Goal: Information Seeking & Learning: Learn about a topic

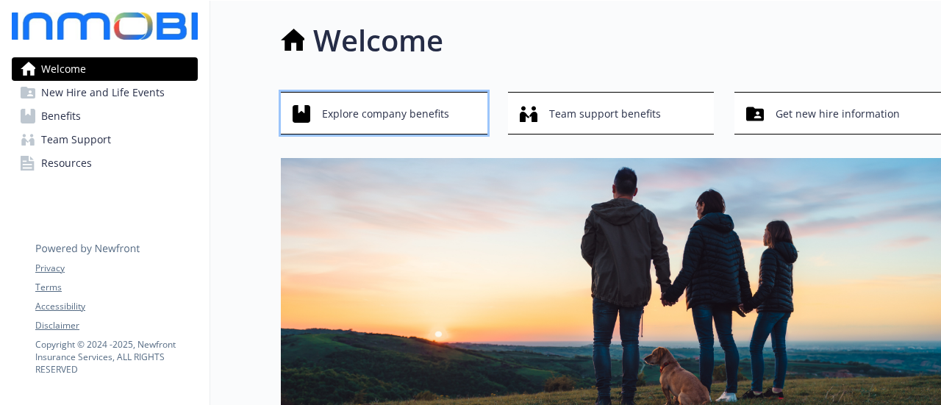
click at [389, 110] on span "Explore company benefits" at bounding box center [385, 114] width 127 height 28
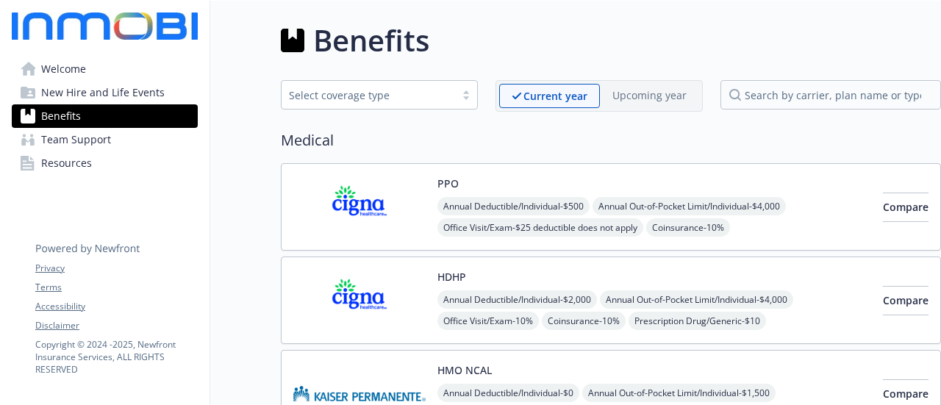
click at [367, 208] on img at bounding box center [359, 207] width 132 height 63
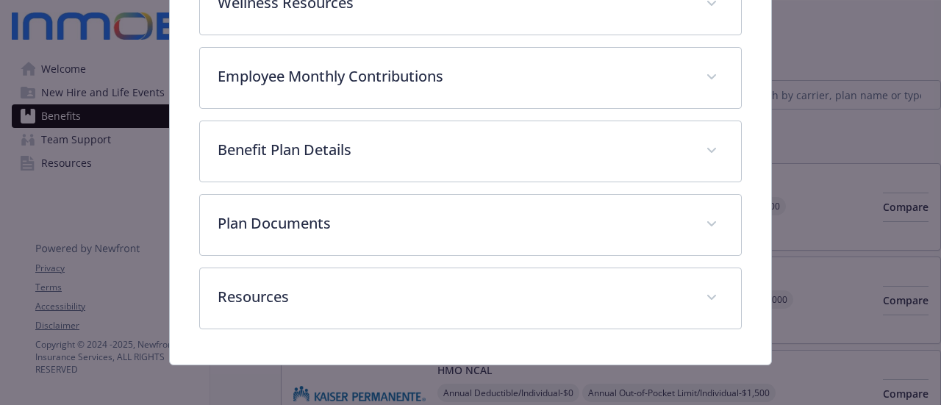
scroll to position [351, 0]
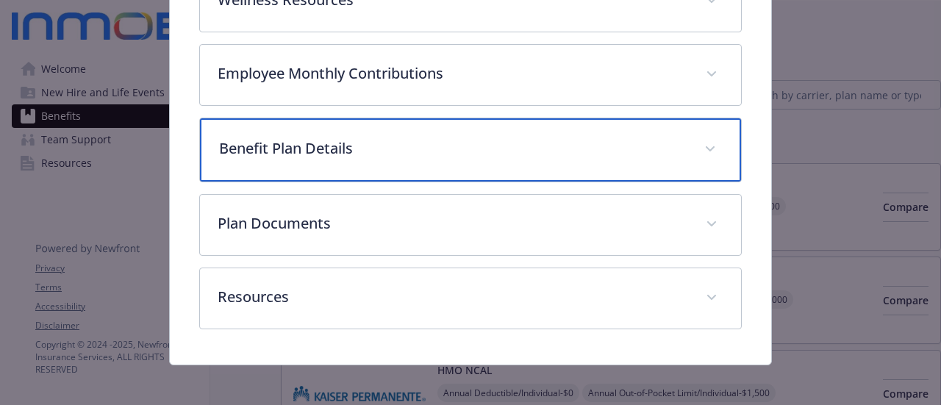
click at [706, 147] on span "details for plan Medical - PPO - Medical PPO" at bounding box center [711, 150] width 24 height 24
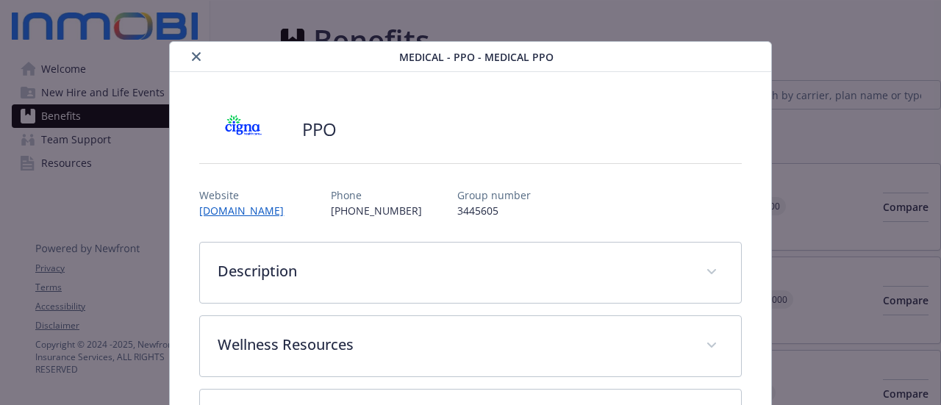
scroll to position [0, 0]
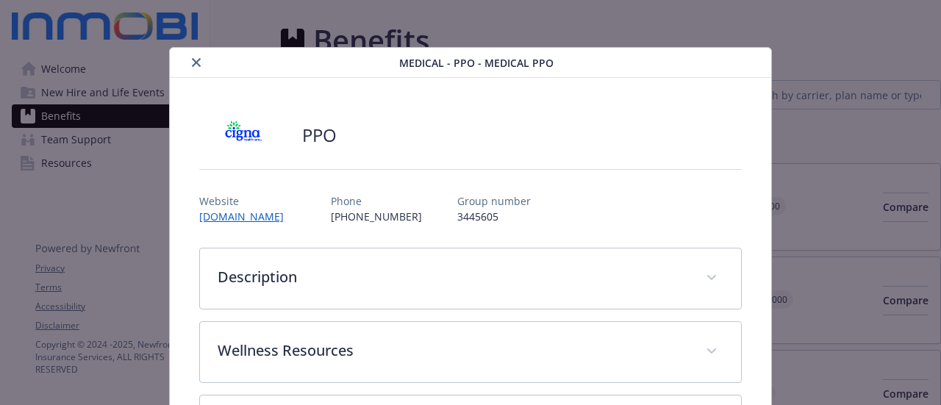
click at [196, 63] on icon "close" at bounding box center [196, 62] width 9 height 9
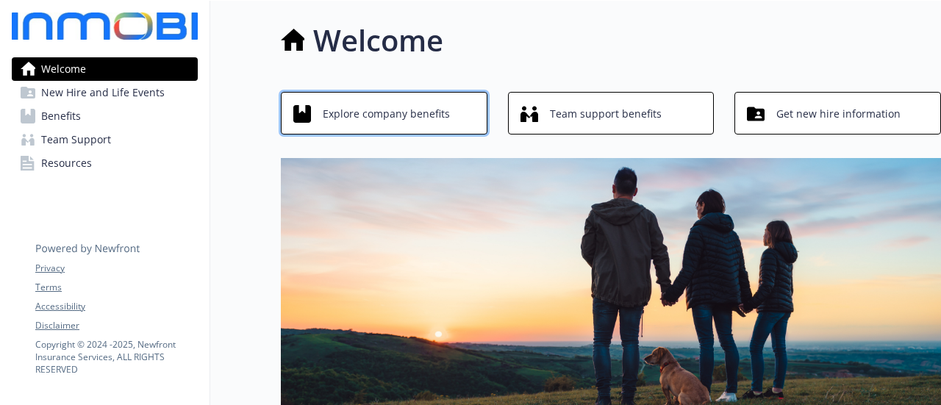
click at [350, 98] on button "Explore company benefits" at bounding box center [384, 113] width 207 height 43
click at [383, 115] on span "Explore company benefits" at bounding box center [385, 114] width 127 height 28
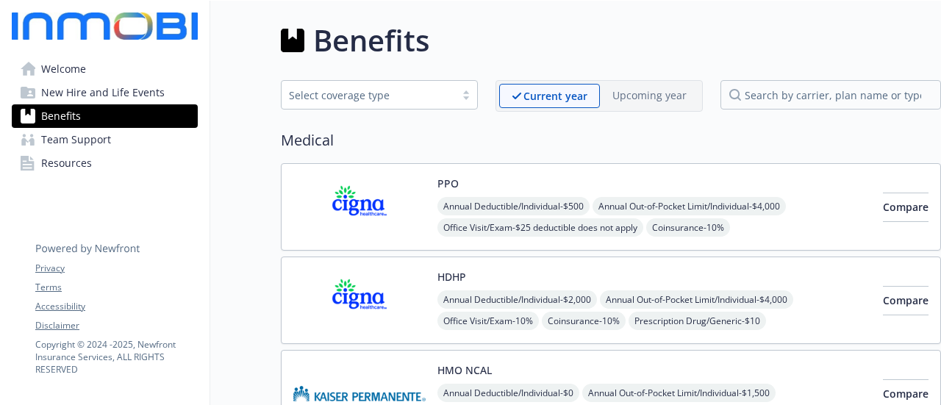
click at [359, 299] on img at bounding box center [359, 300] width 132 height 63
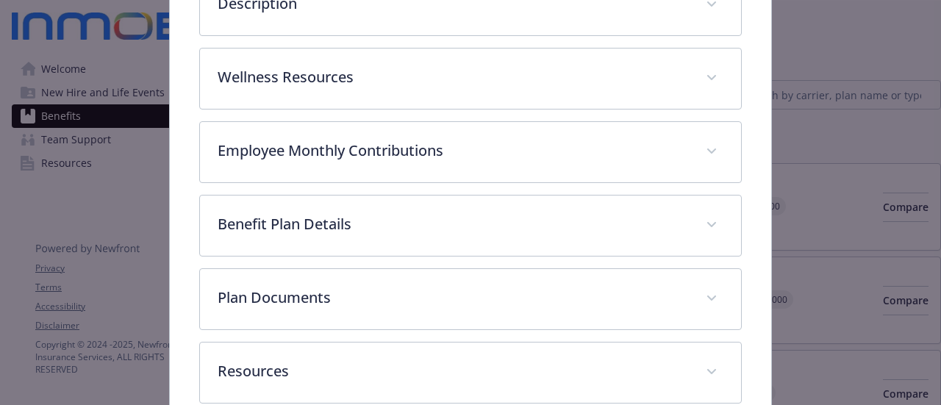
scroll to position [338, 0]
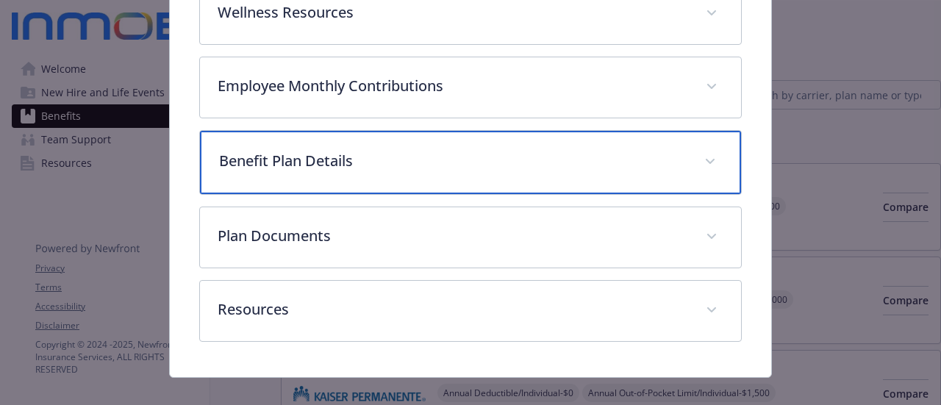
click at [709, 157] on span "details for plan Medical - HDHP - HDHP PPO" at bounding box center [711, 162] width 24 height 24
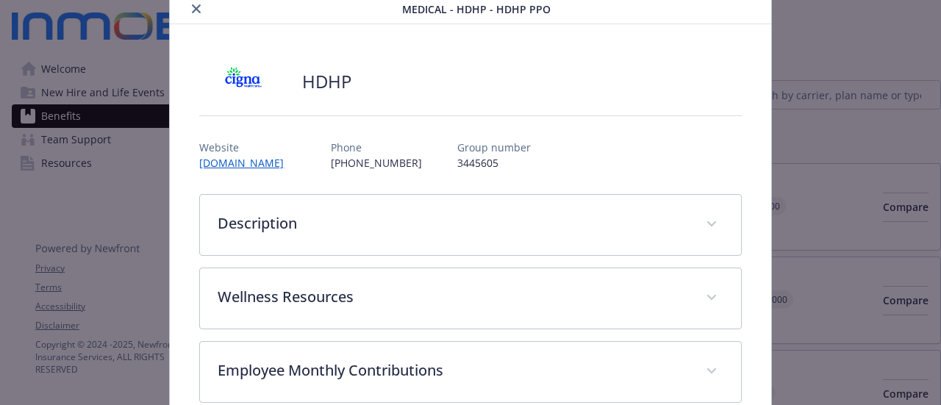
scroll to position [0, 0]
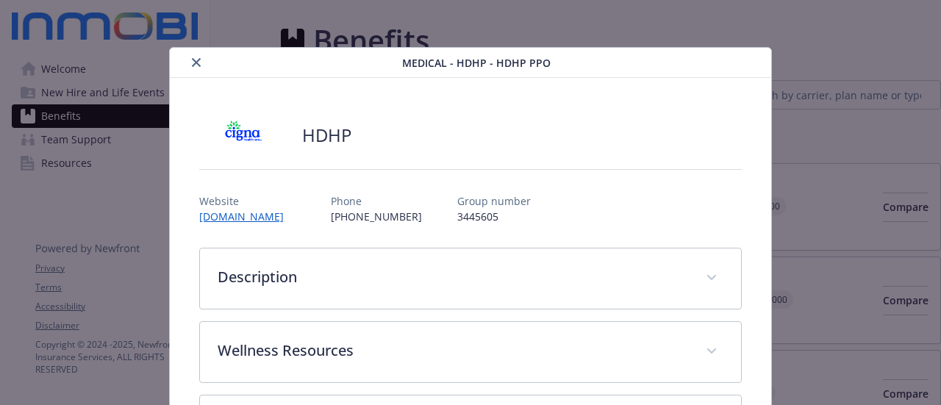
click at [194, 65] on icon "close" at bounding box center [196, 62] width 9 height 9
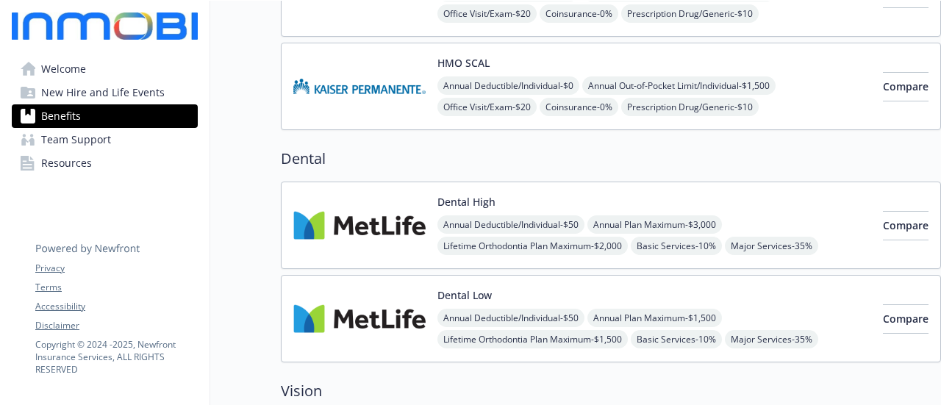
scroll to position [368, 0]
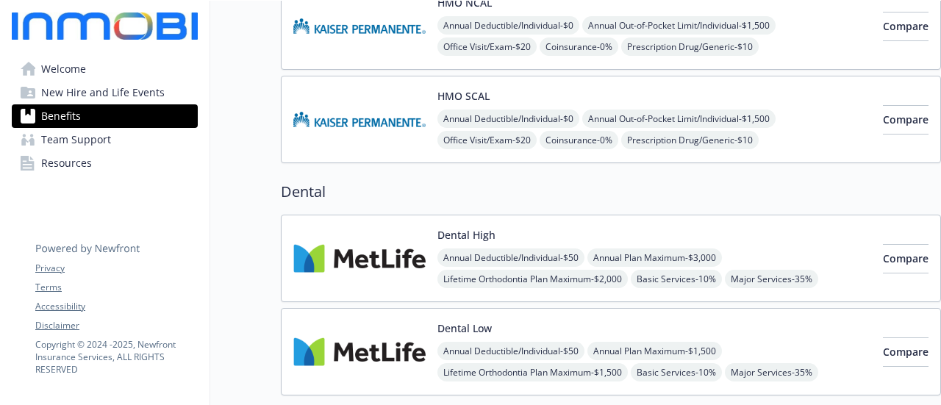
drag, startPoint x: 510, startPoint y: 288, endPoint x: 355, endPoint y: 117, distance: 231.2
click at [355, 117] on img at bounding box center [359, 119] width 132 height 63
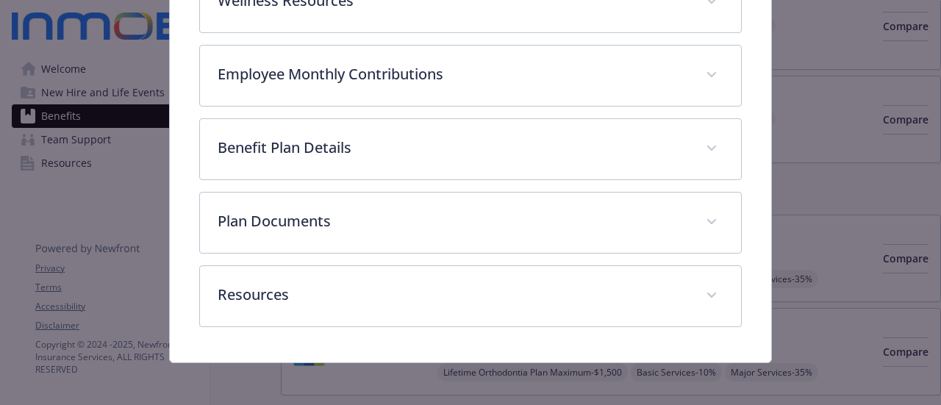
scroll to position [351, 0]
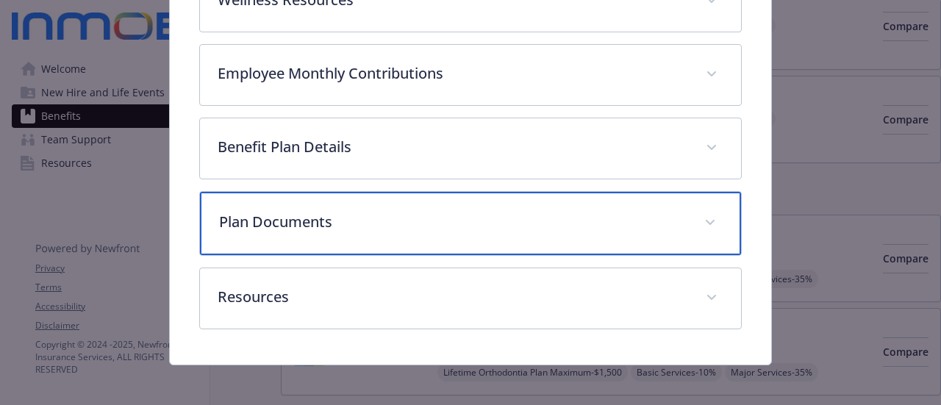
click at [699, 223] on span "details for plan Medical - HMO SCAL - Medical HMO" at bounding box center [711, 223] width 24 height 24
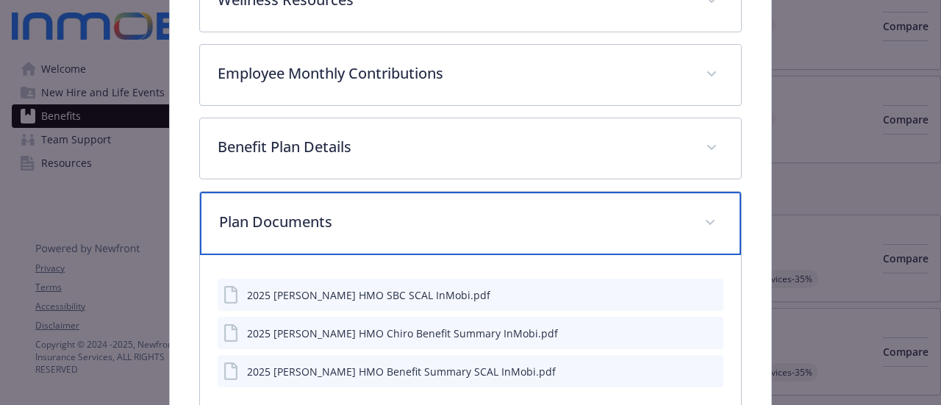
click at [706, 220] on icon "details for plan Medical - HMO SCAL - Medical HMO" at bounding box center [710, 222] width 9 height 5
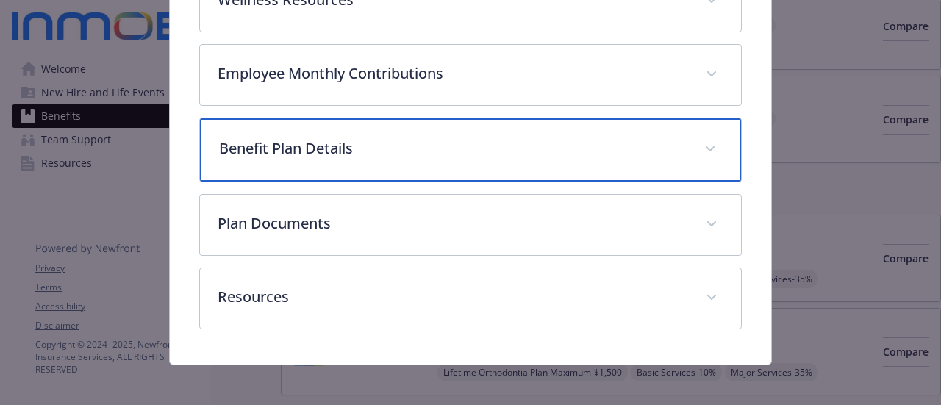
click at [708, 146] on span "details for plan Medical - HMO SCAL - Medical HMO" at bounding box center [711, 150] width 24 height 24
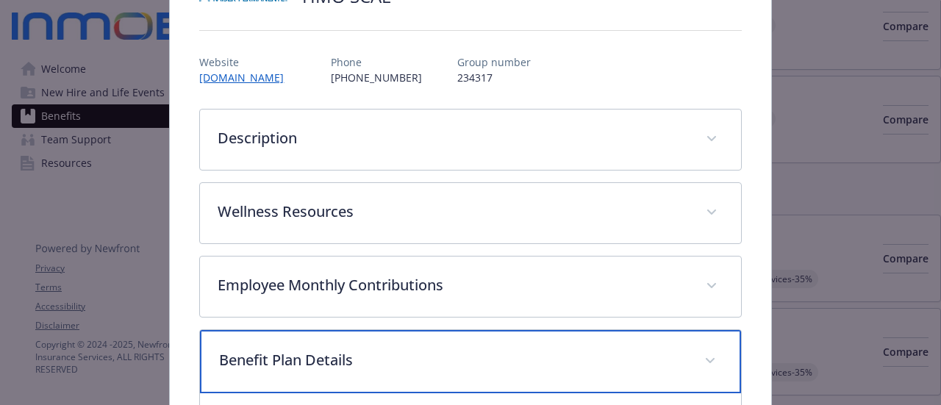
scroll to position [0, 0]
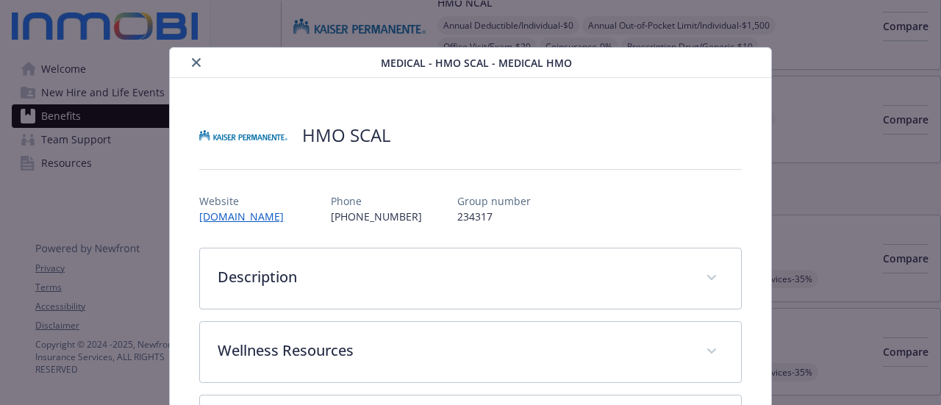
click at [193, 60] on icon "close" at bounding box center [196, 62] width 9 height 9
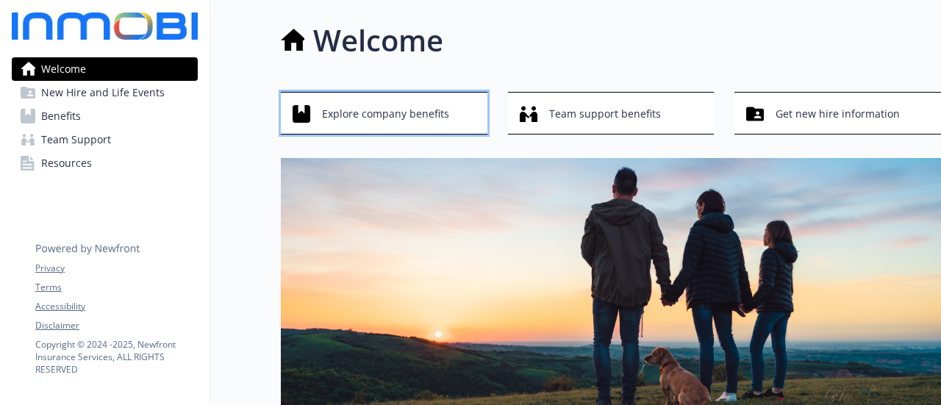
click at [368, 126] on span "Explore company benefits" at bounding box center [385, 114] width 127 height 28
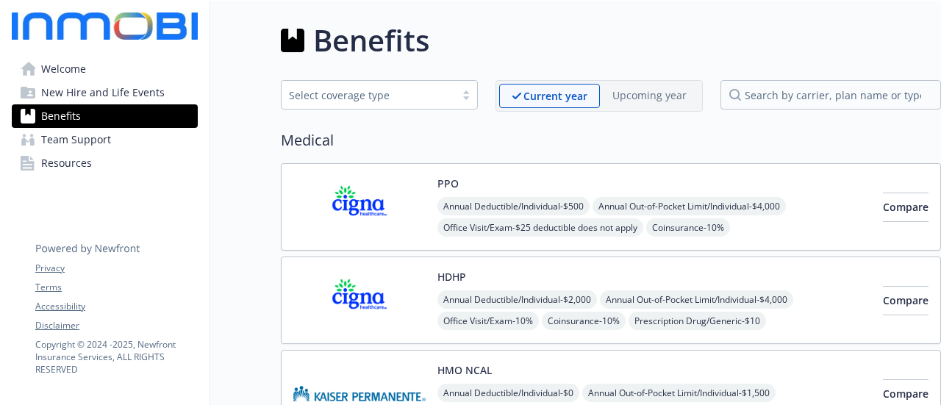
click at [367, 202] on img at bounding box center [359, 207] width 132 height 63
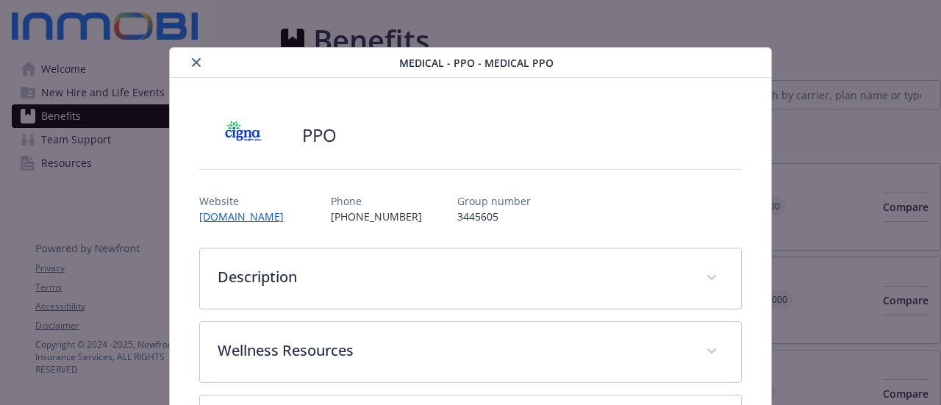
scroll to position [44, 0]
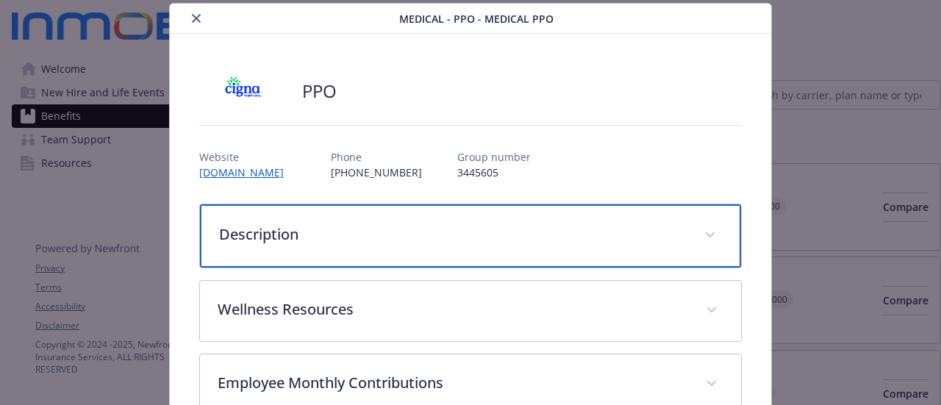
click at [702, 229] on span "details for plan Medical - PPO - Medical PPO" at bounding box center [711, 236] width 24 height 24
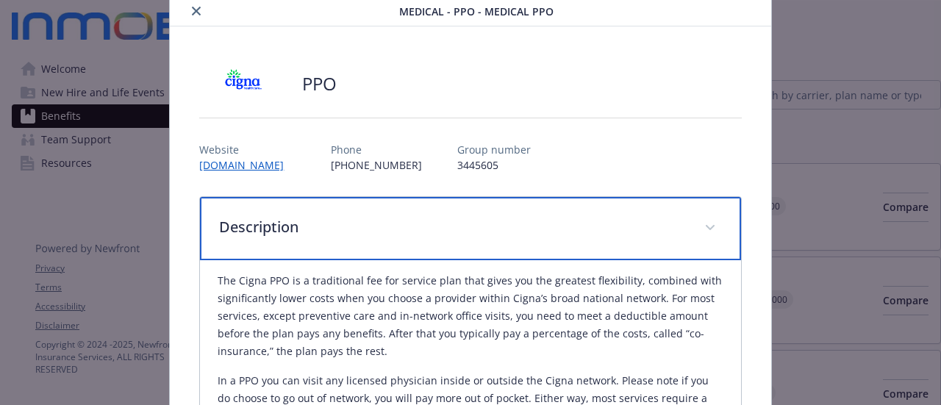
scroll to position [0, 0]
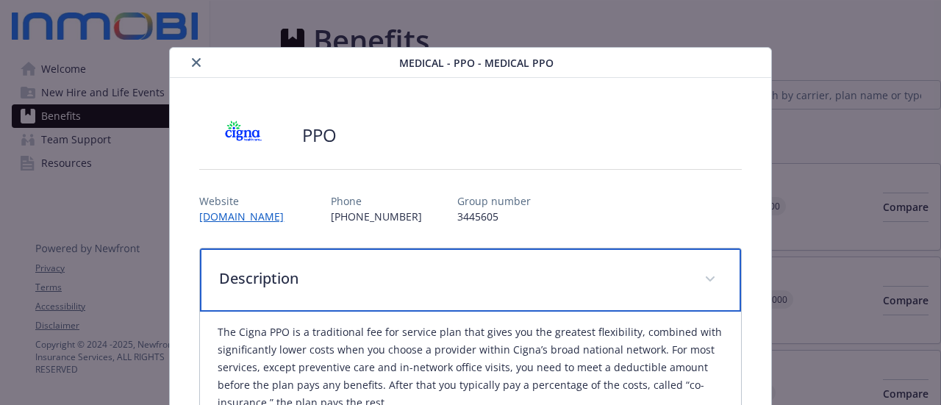
click at [706, 277] on icon "details for plan Medical - PPO - Medical PPO" at bounding box center [710, 279] width 9 height 5
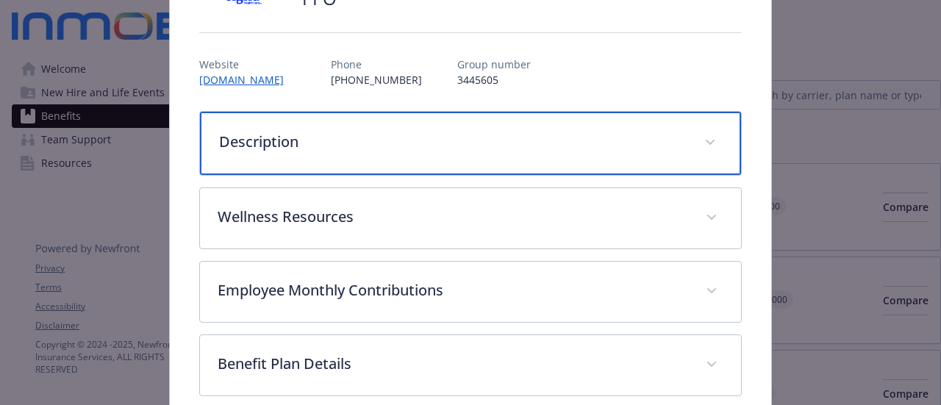
scroll to position [221, 0]
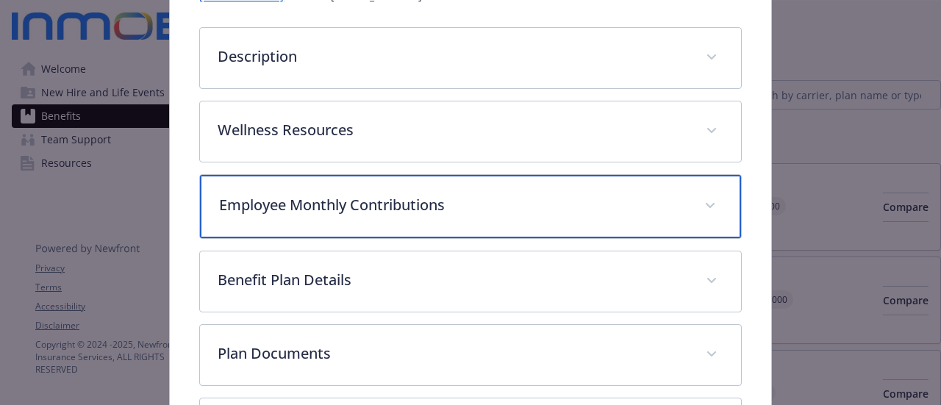
click at [712, 208] on span "details for plan Medical - PPO - Medical PPO" at bounding box center [711, 206] width 24 height 24
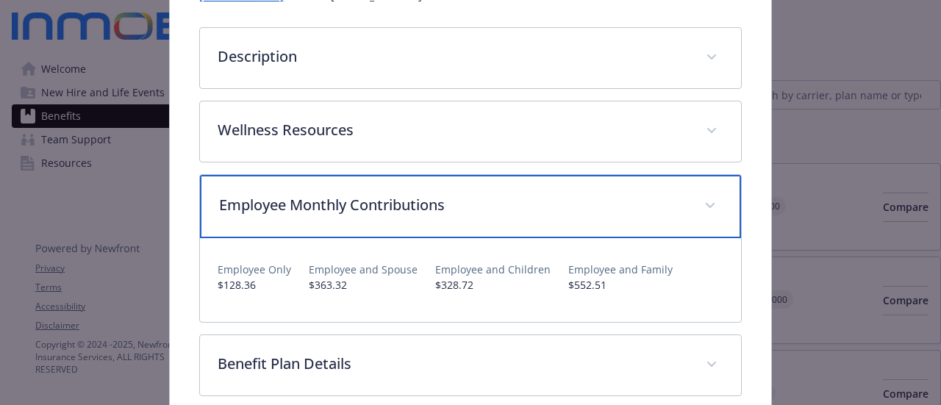
click at [708, 201] on span "details for plan Medical - PPO - Medical PPO" at bounding box center [711, 206] width 24 height 24
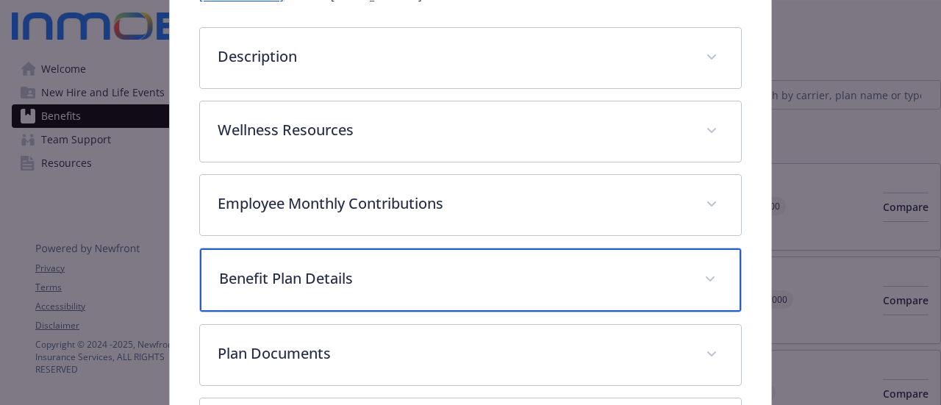
click at [699, 275] on span "details for plan Medical - PPO - Medical PPO" at bounding box center [711, 280] width 24 height 24
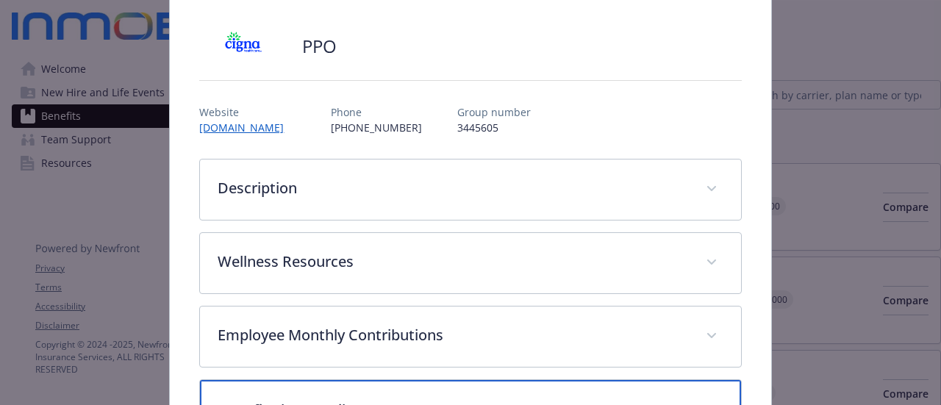
scroll to position [0, 0]
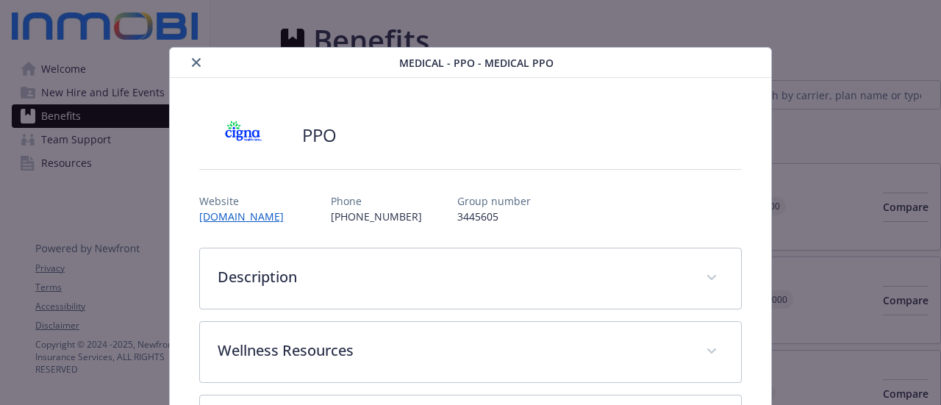
click at [188, 63] on button "close" at bounding box center [197, 63] width 18 height 18
